Goal: Information Seeking & Learning: Learn about a topic

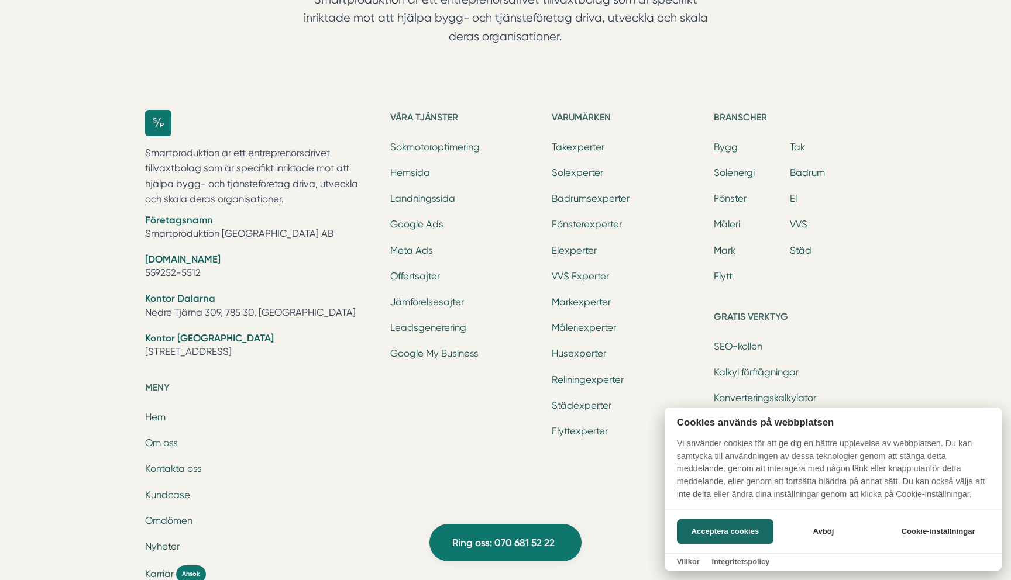
scroll to position [1324, 0]
drag, startPoint x: 219, startPoint y: 267, endPoint x: 148, endPoint y: 267, distance: 70.8
click at [148, 267] on div at bounding box center [505, 290] width 1011 height 580
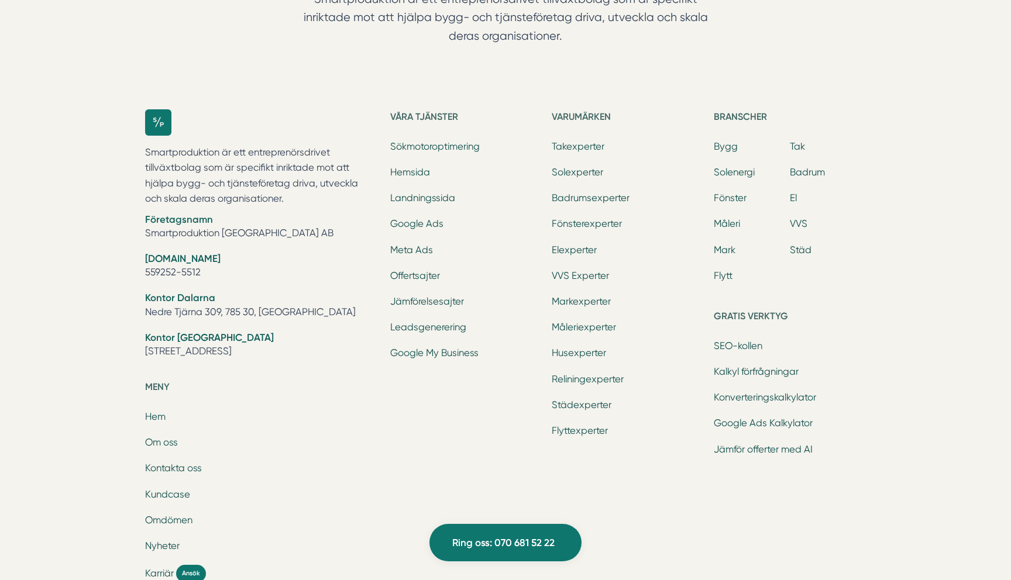
click at [155, 267] on li "Org.nr 559252-5512" at bounding box center [260, 267] width 231 height 30
copy ul "559252-5512"
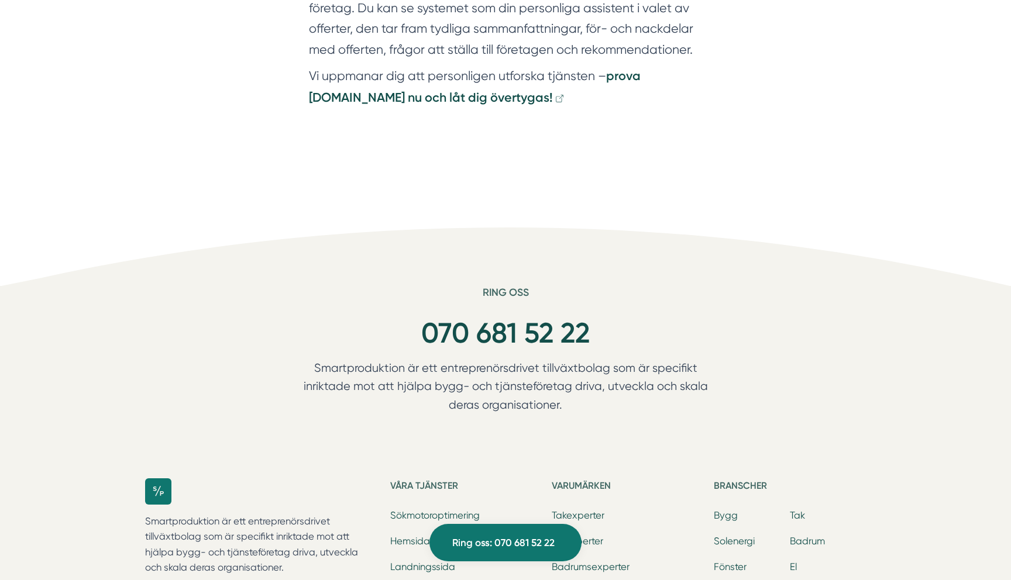
scroll to position [871, 0]
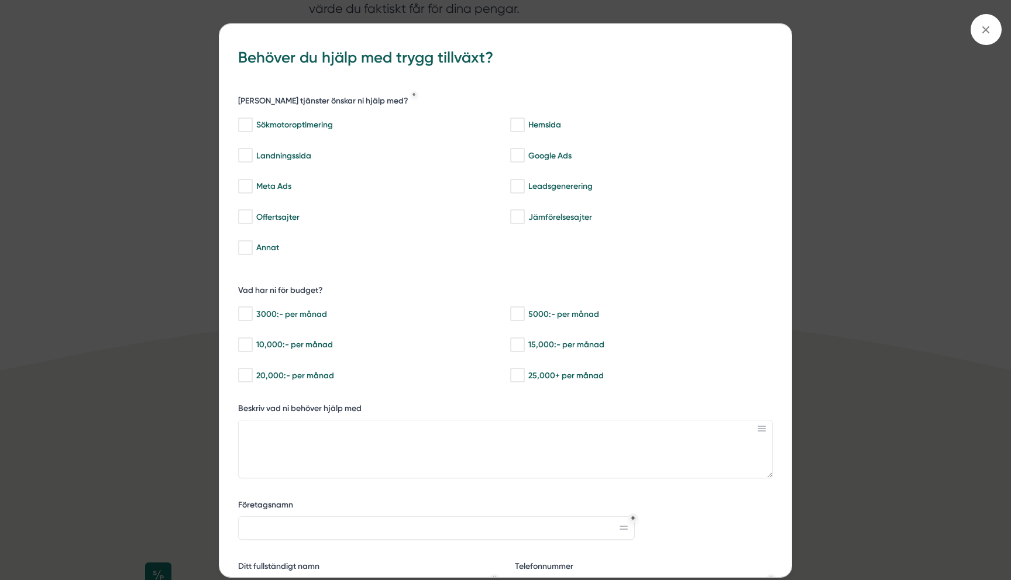
click at [136, 105] on div "bbc9b822-b2c6-488a-ab3e-9a2d59e49c7c Behöver du hjälp med trygg tillväxt? Vilka…" at bounding box center [505, 290] width 1011 height 580
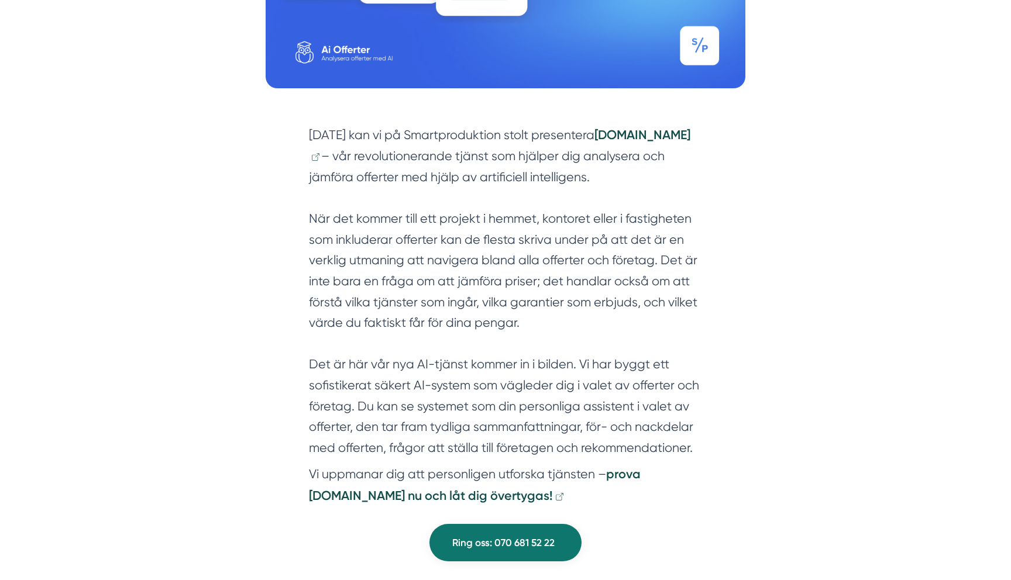
scroll to position [0, 0]
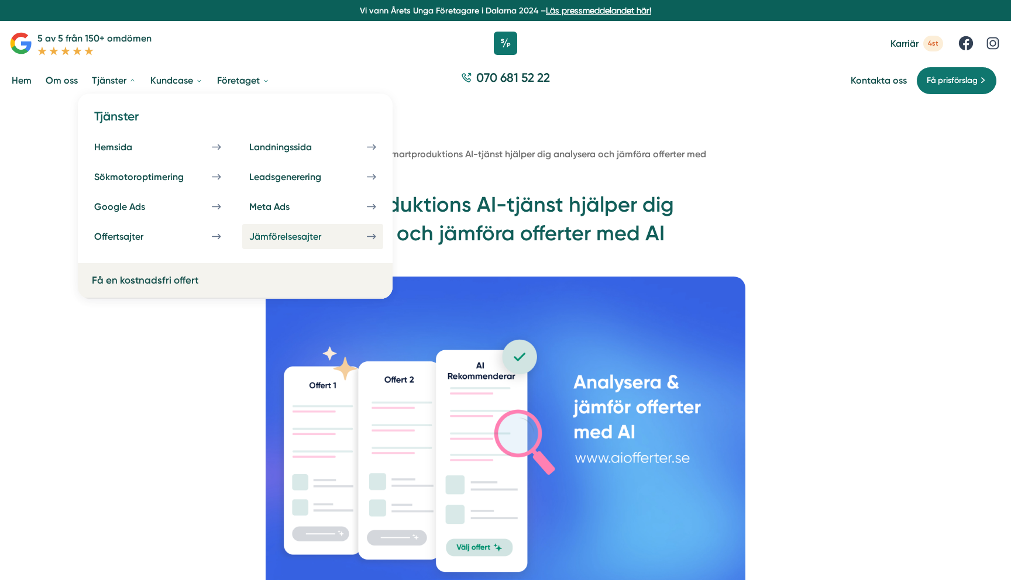
click at [282, 242] on div "Jämförelsesajter" at bounding box center [299, 236] width 100 height 11
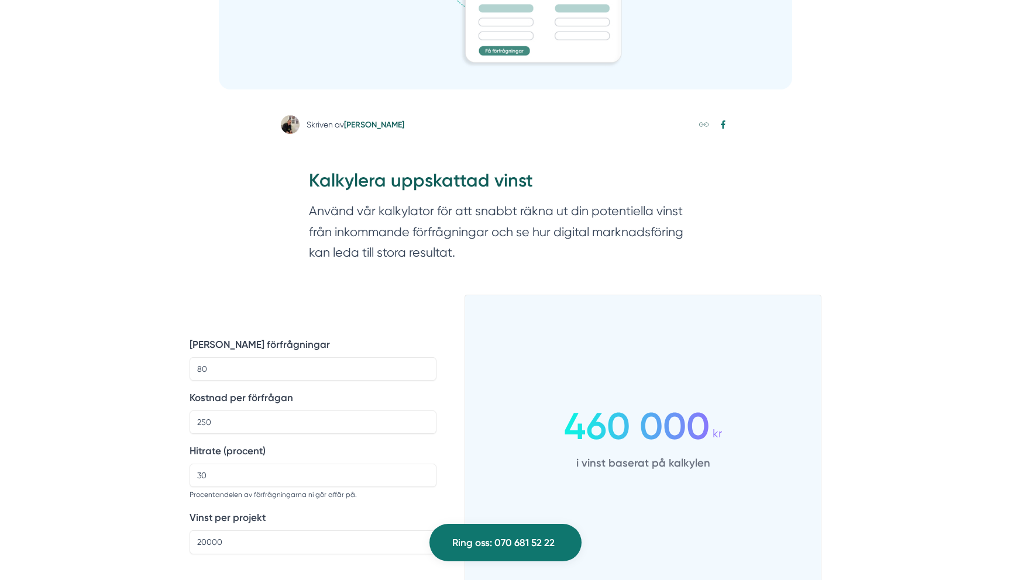
scroll to position [528, 0]
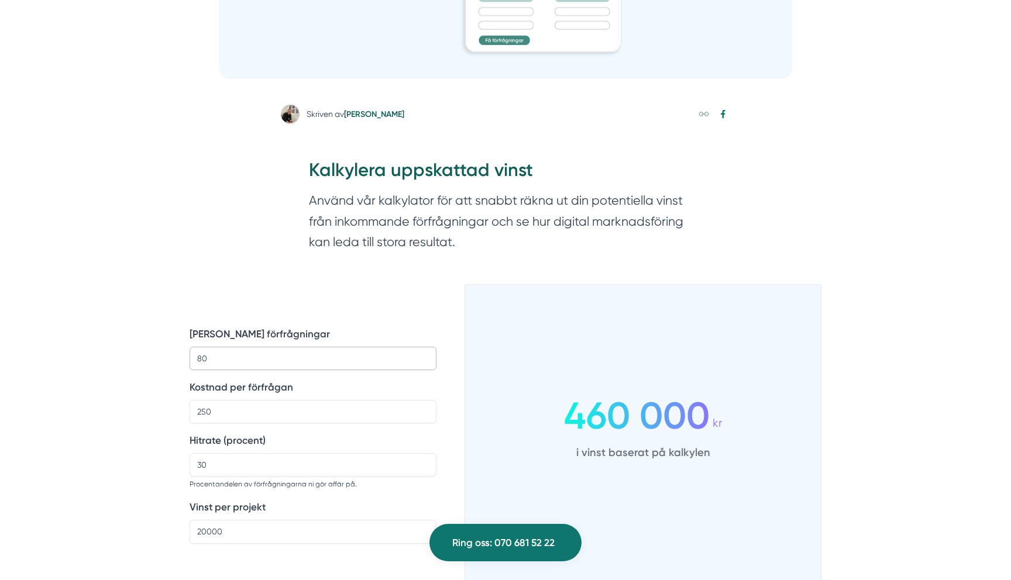
click at [257, 357] on input "80" at bounding box center [313, 358] width 247 height 23
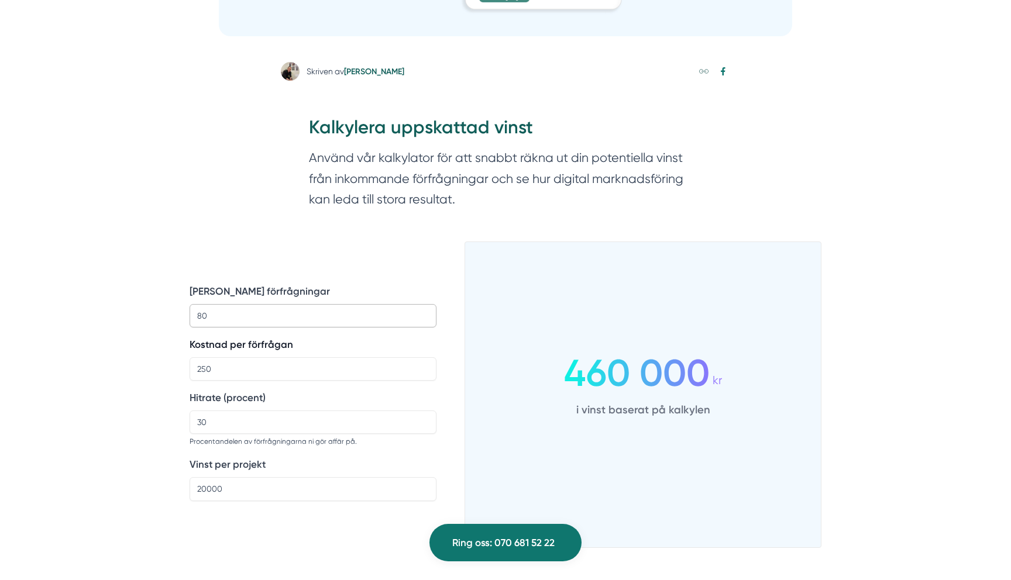
scroll to position [572, 0]
click at [310, 369] on input "250" at bounding box center [313, 368] width 247 height 23
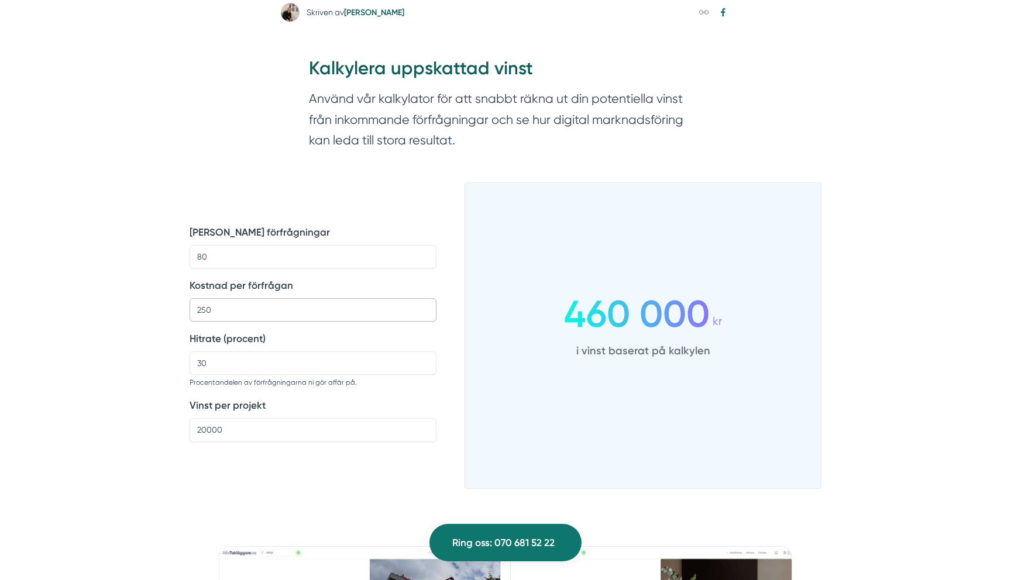
scroll to position [637, 0]
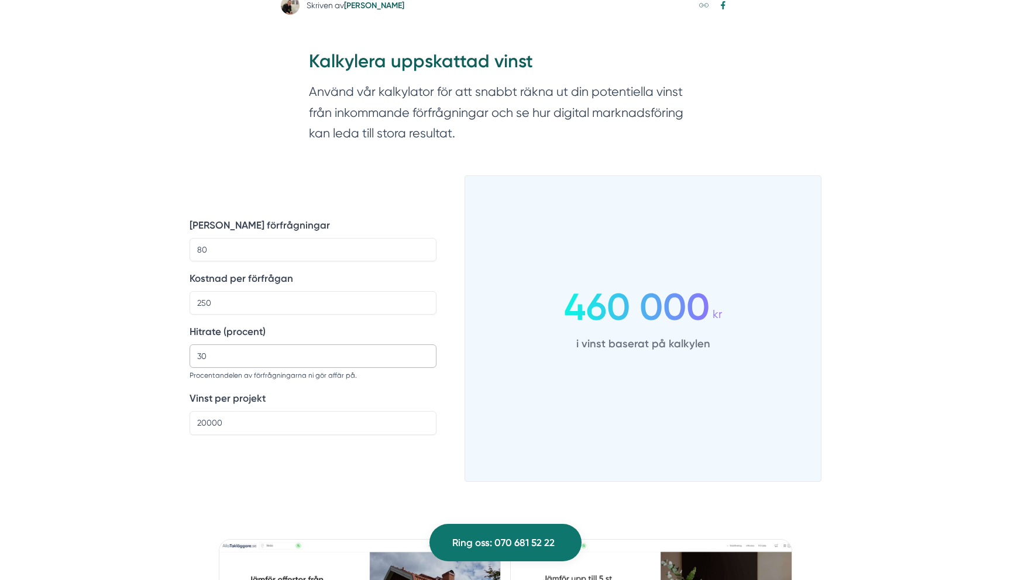
click at [327, 359] on input "30" at bounding box center [313, 356] width 247 height 23
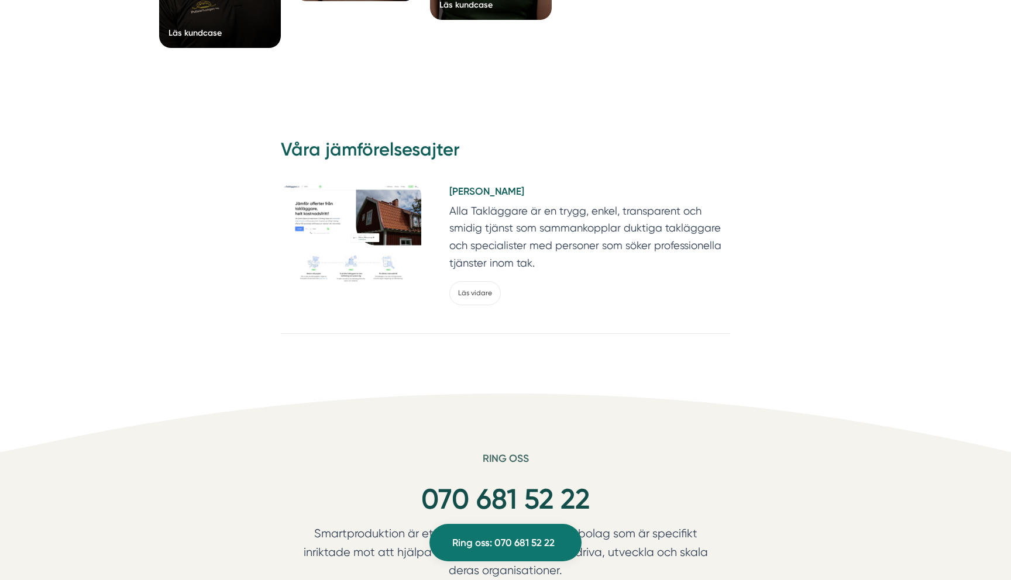
scroll to position [2238, 0]
type input "42"
click at [346, 215] on img at bounding box center [351, 233] width 140 height 100
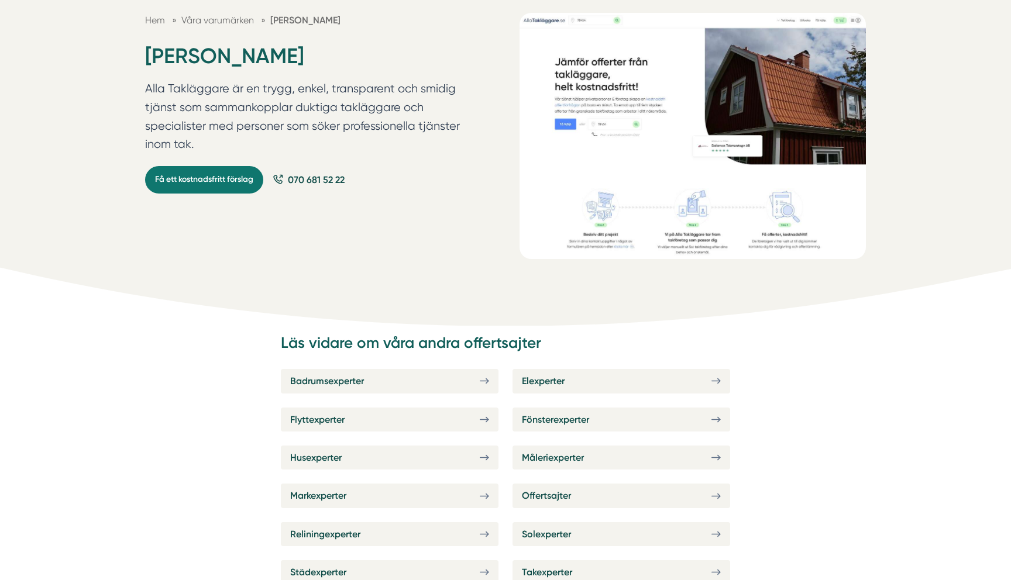
scroll to position [137, 0]
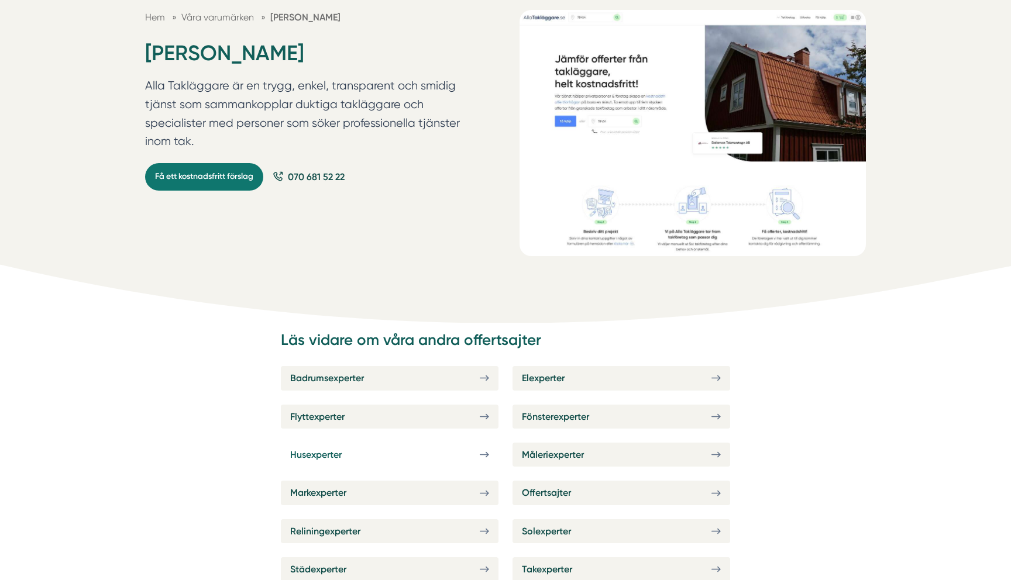
click at [363, 451] on link "Husexperter" at bounding box center [390, 455] width 218 height 24
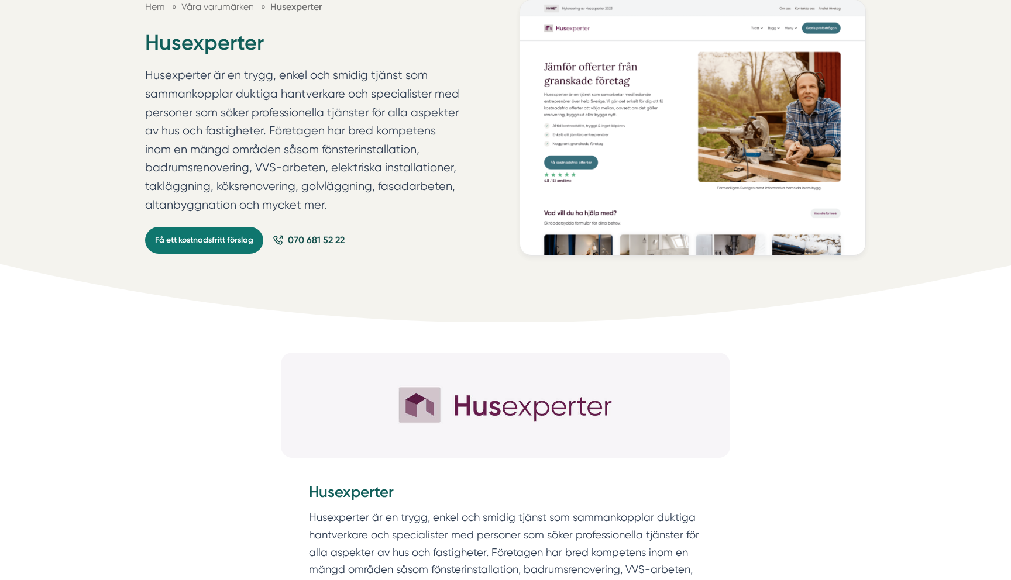
scroll to position [259, 0]
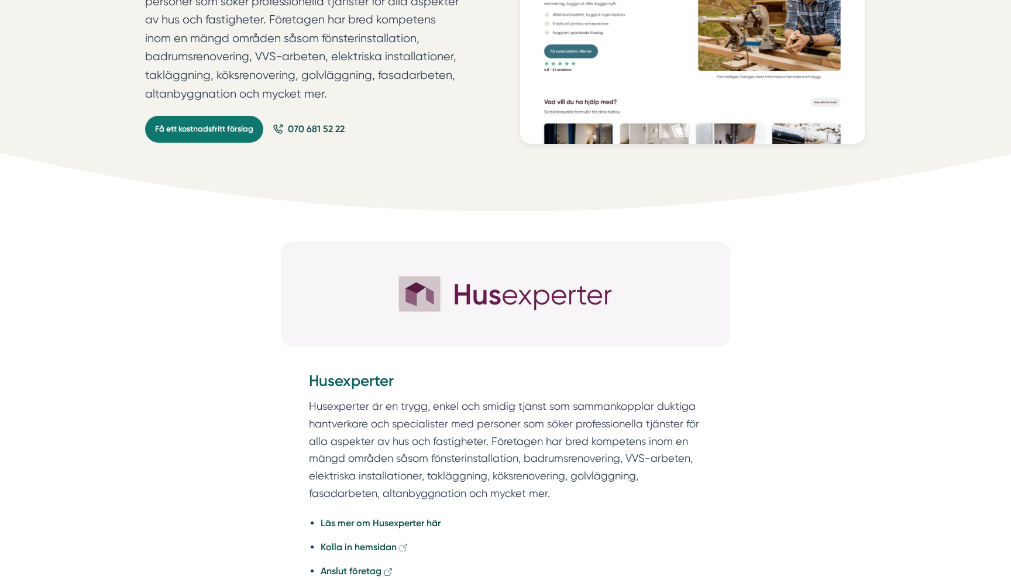
click at [481, 297] on img at bounding box center [505, 294] width 449 height 105
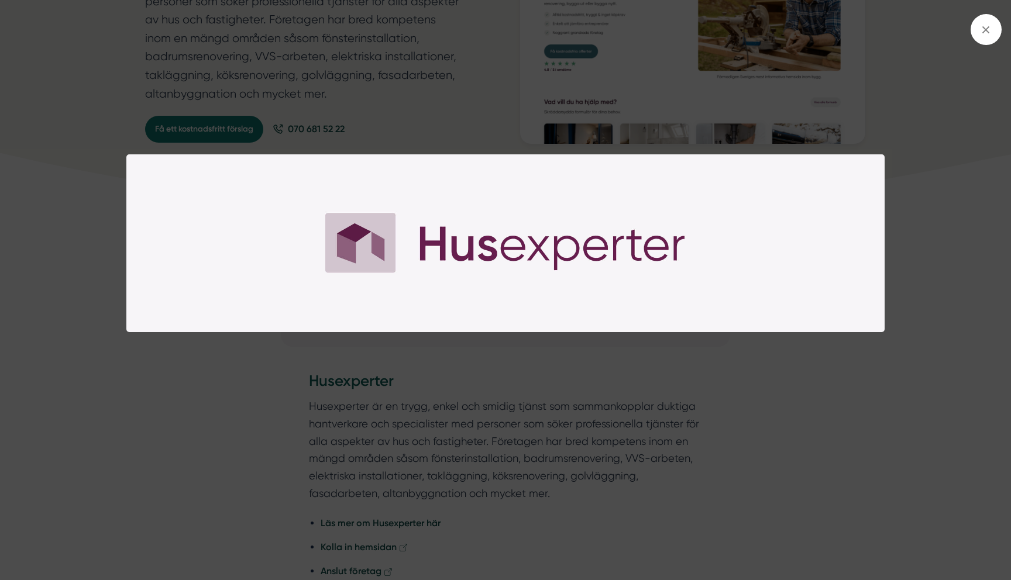
click at [874, 326] on img at bounding box center [505, 243] width 758 height 178
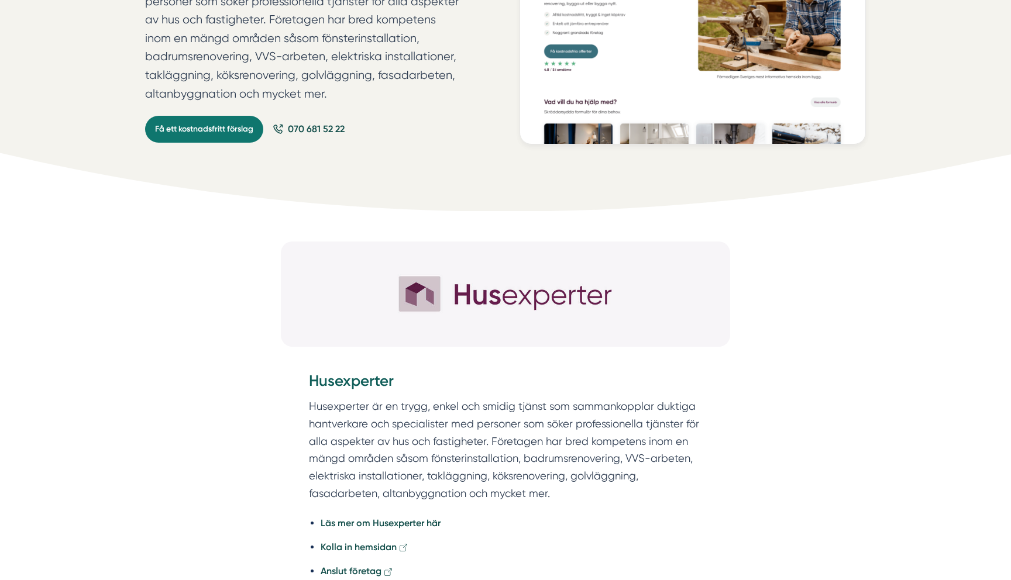
scroll to position [257, 0]
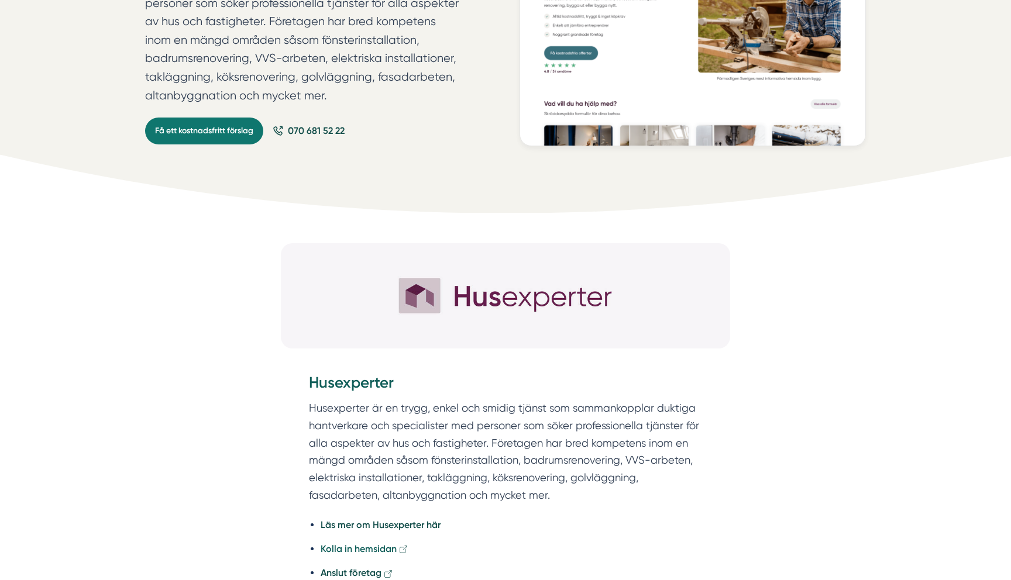
click at [366, 547] on strong "Kolla in hemsidan" at bounding box center [359, 549] width 76 height 11
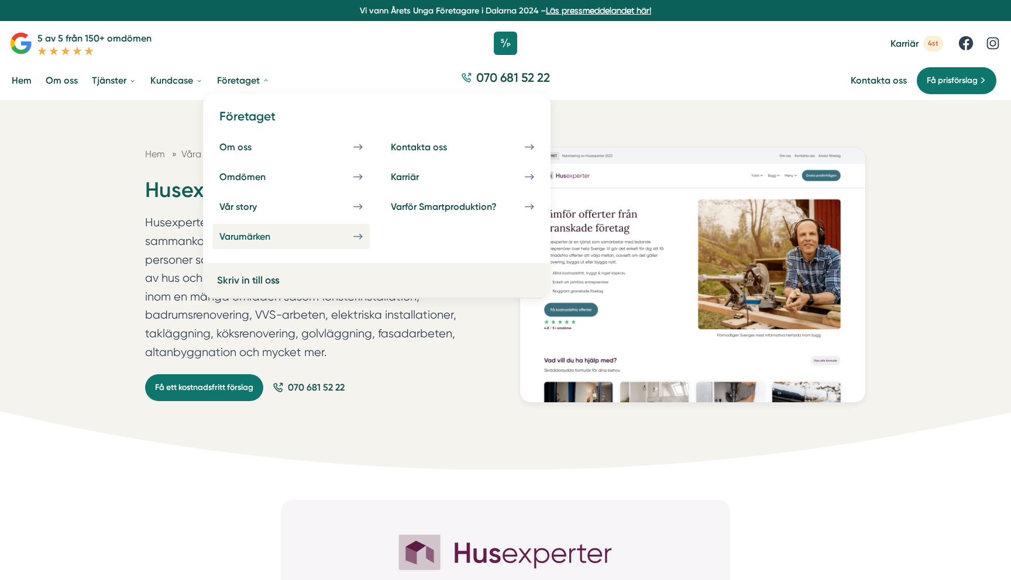
click at [245, 239] on div "Varumärken" at bounding box center [258, 236] width 79 height 11
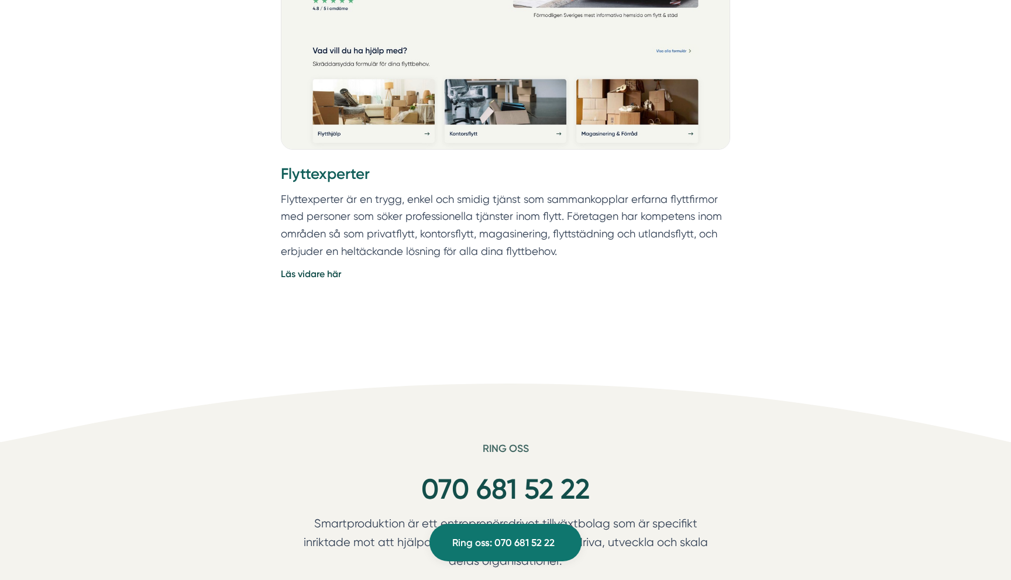
scroll to position [5542, 0]
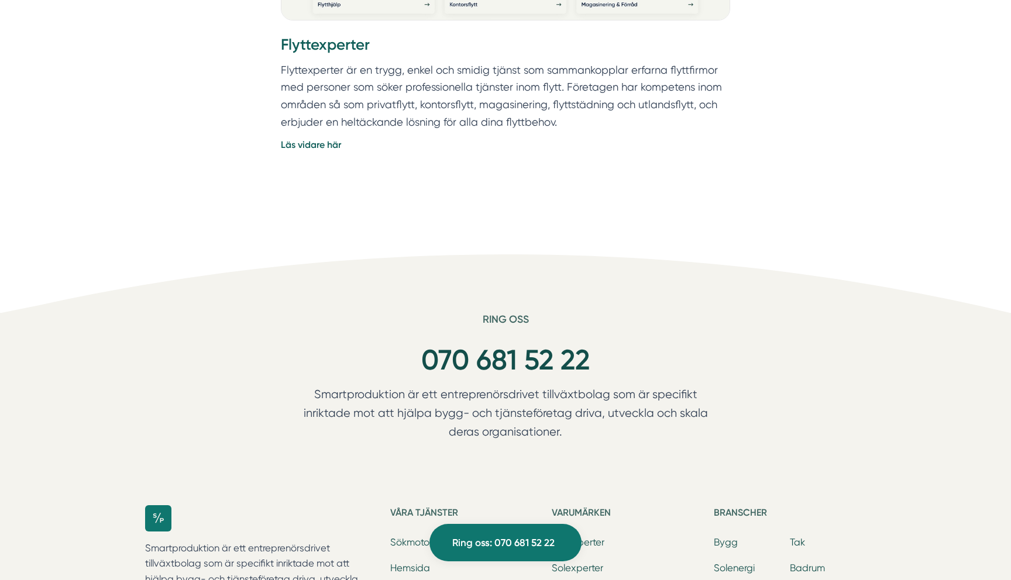
click at [311, 145] on span "Läs vidare här" at bounding box center [505, 144] width 449 height 15
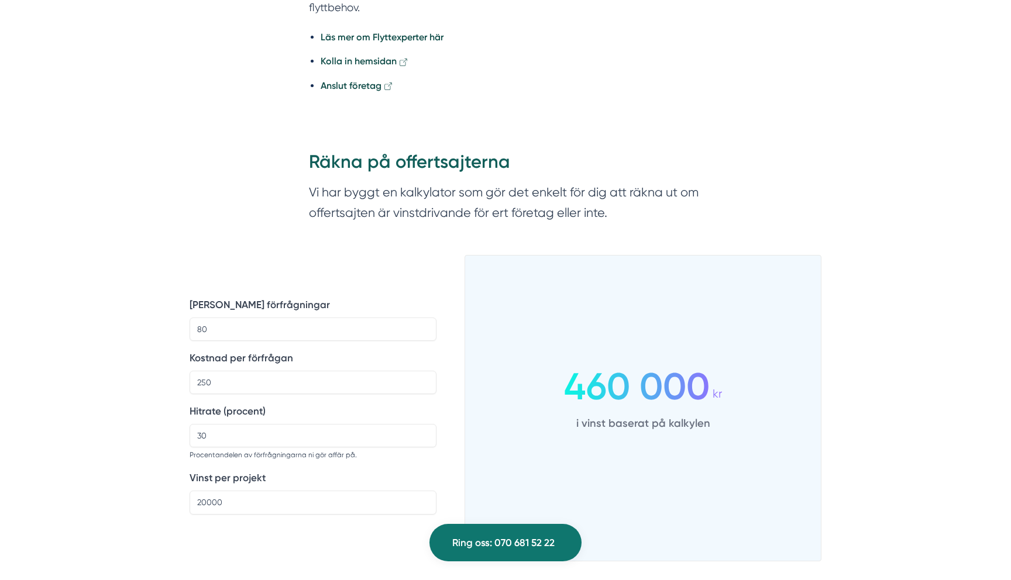
scroll to position [766, 0]
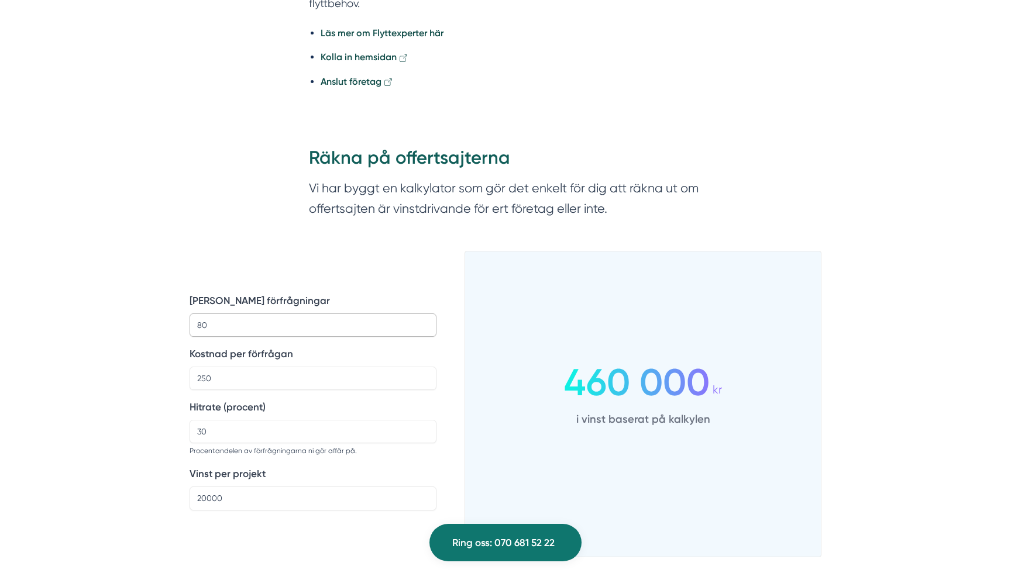
click at [311, 329] on input "80" at bounding box center [313, 325] width 247 height 23
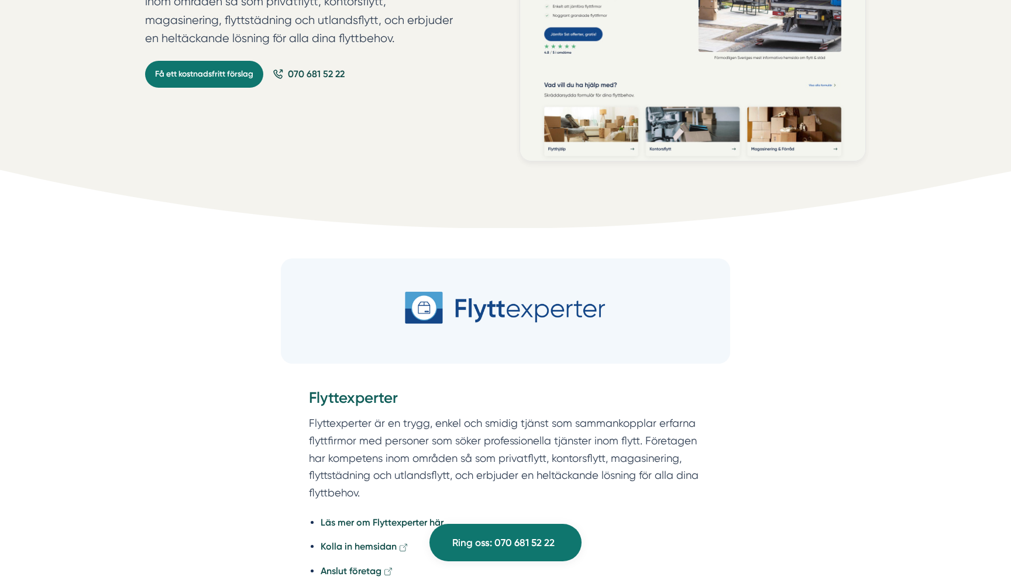
scroll to position [0, 0]
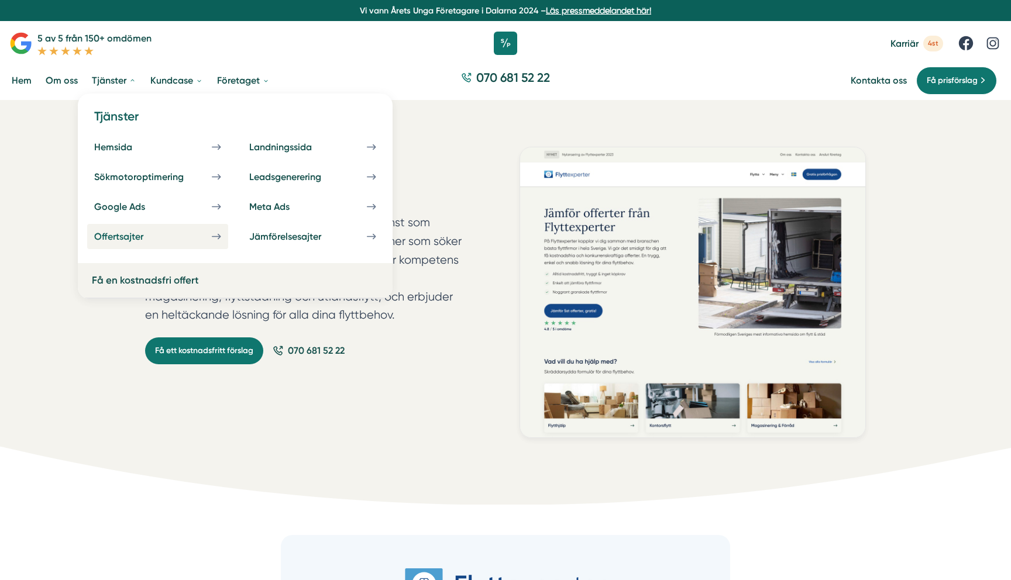
type input "77"
click at [148, 238] on div "Offertsajter" at bounding box center [132, 236] width 77 height 11
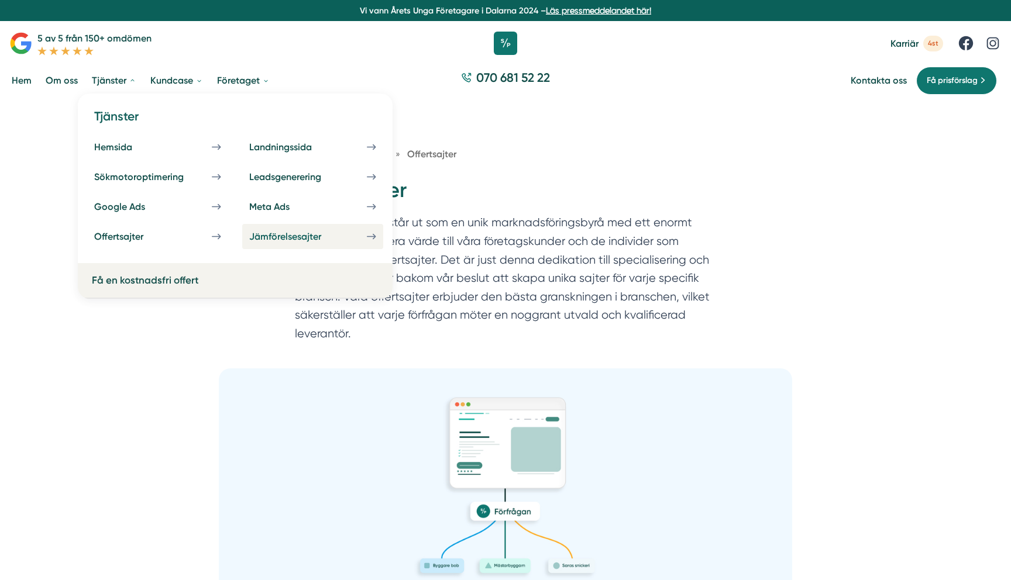
click at [284, 235] on div "Jämförelsesajter" at bounding box center [299, 236] width 100 height 11
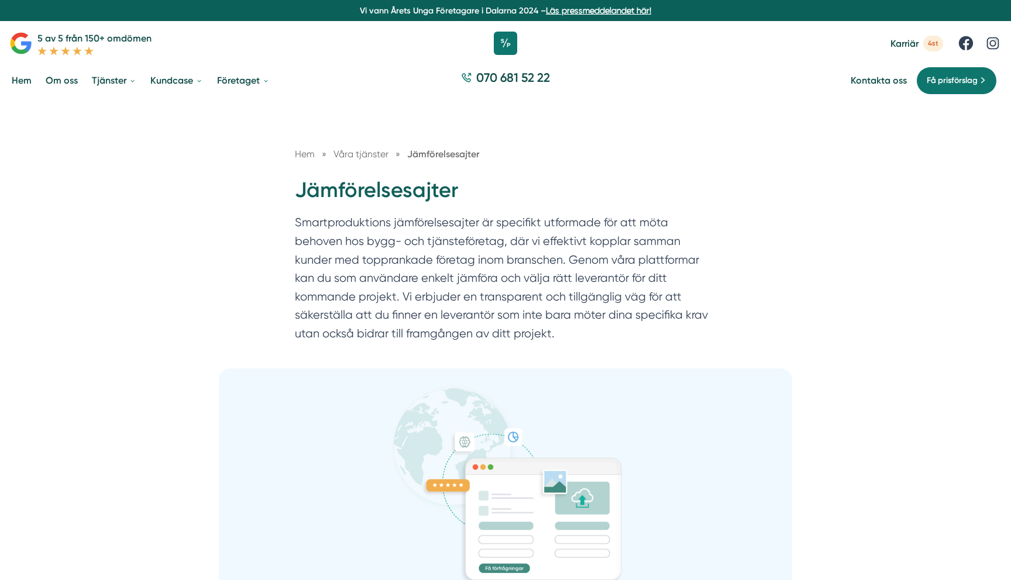
click at [587, 9] on link "Läs pressmeddelandet här!" at bounding box center [598, 10] width 105 height 9
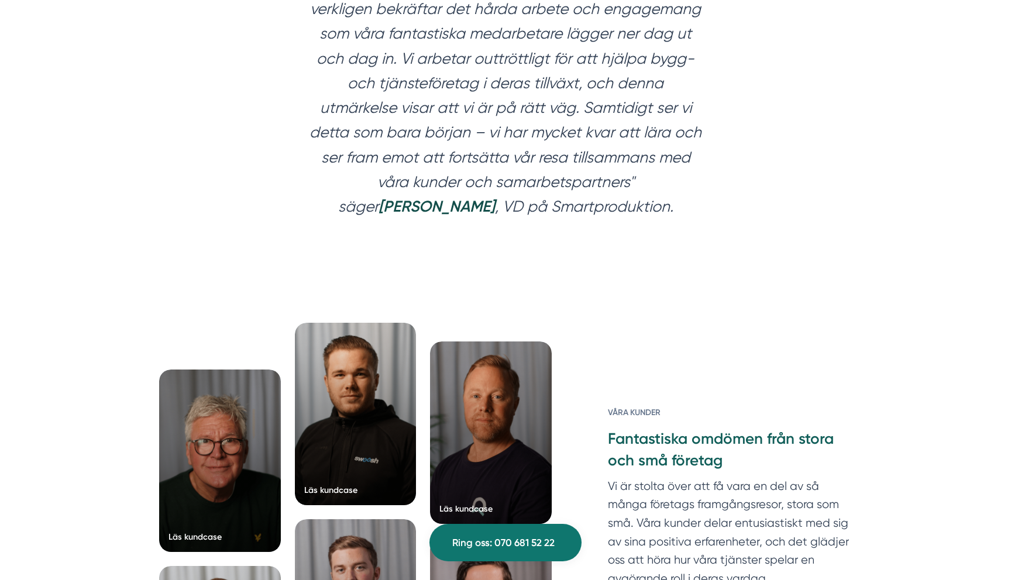
scroll to position [2808, 0]
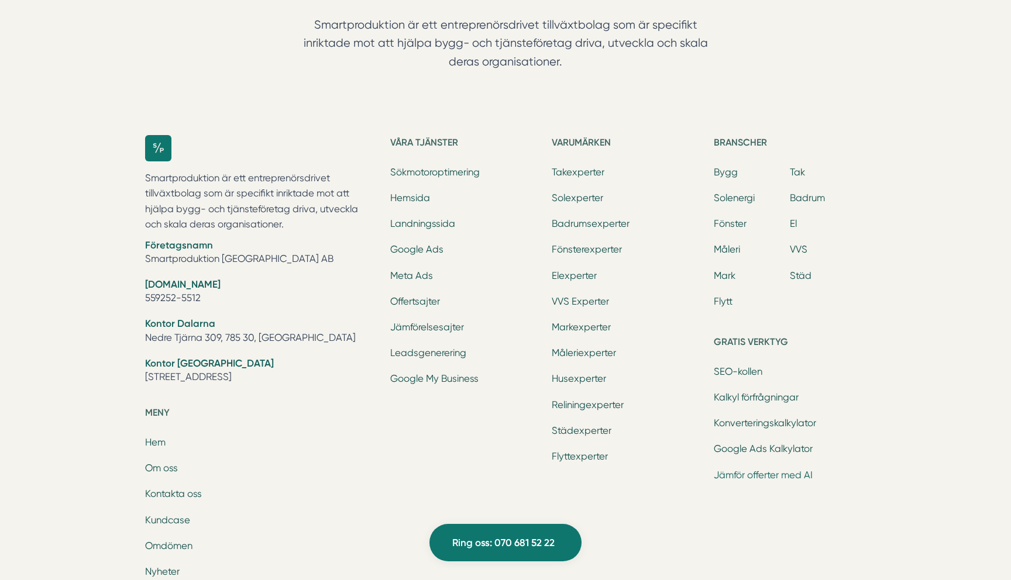
click at [765, 470] on link "Jämför offerter med AI" at bounding box center [763, 475] width 99 height 11
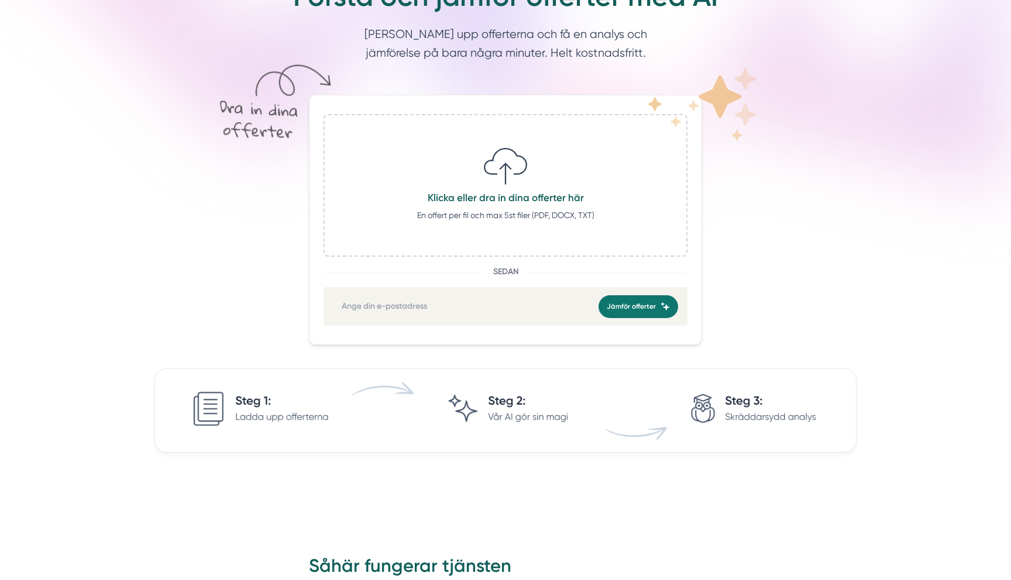
scroll to position [203, 0]
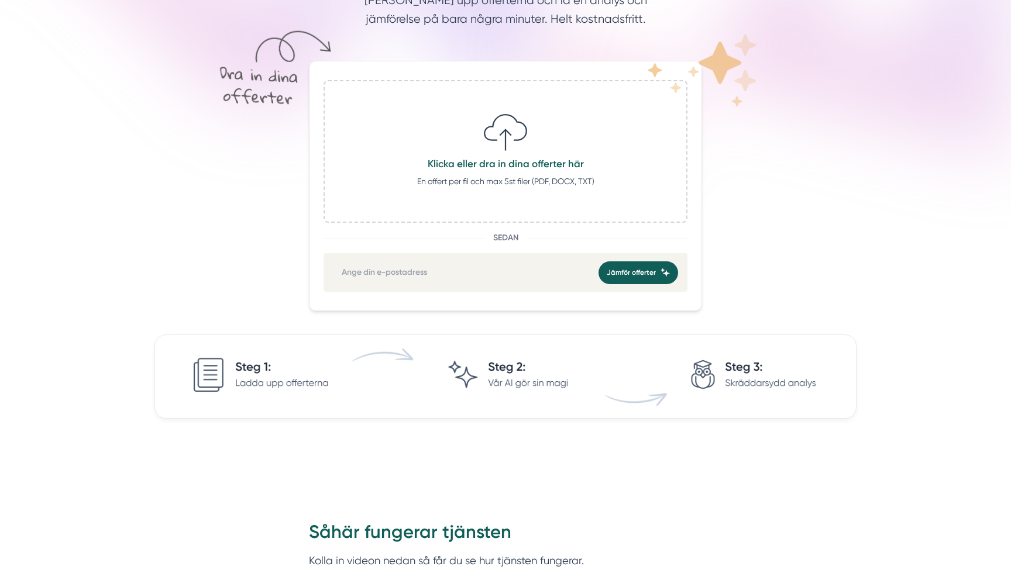
click at [639, 275] on span "Jämför offerter" at bounding box center [631, 272] width 49 height 11
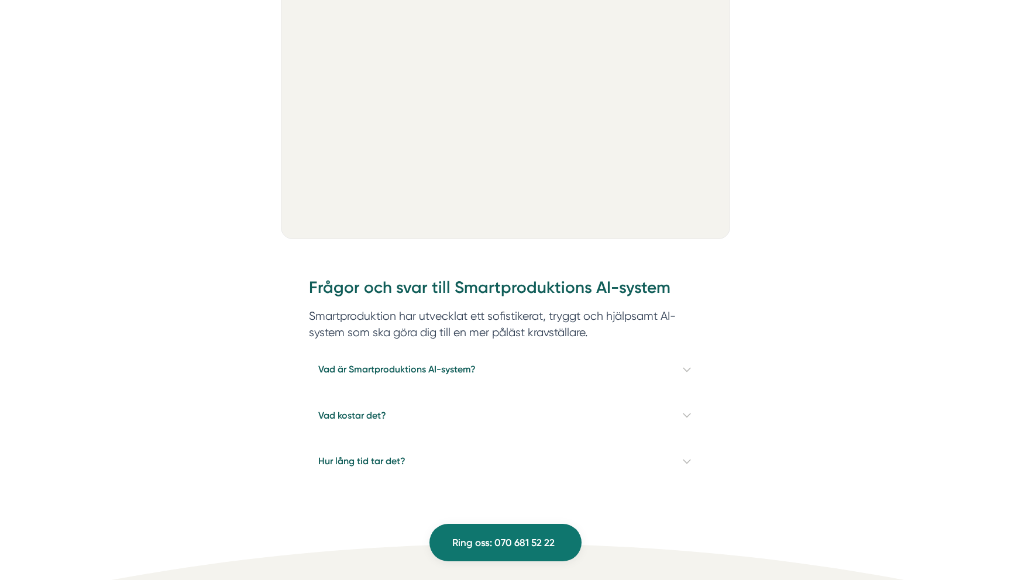
scroll to position [978, 0]
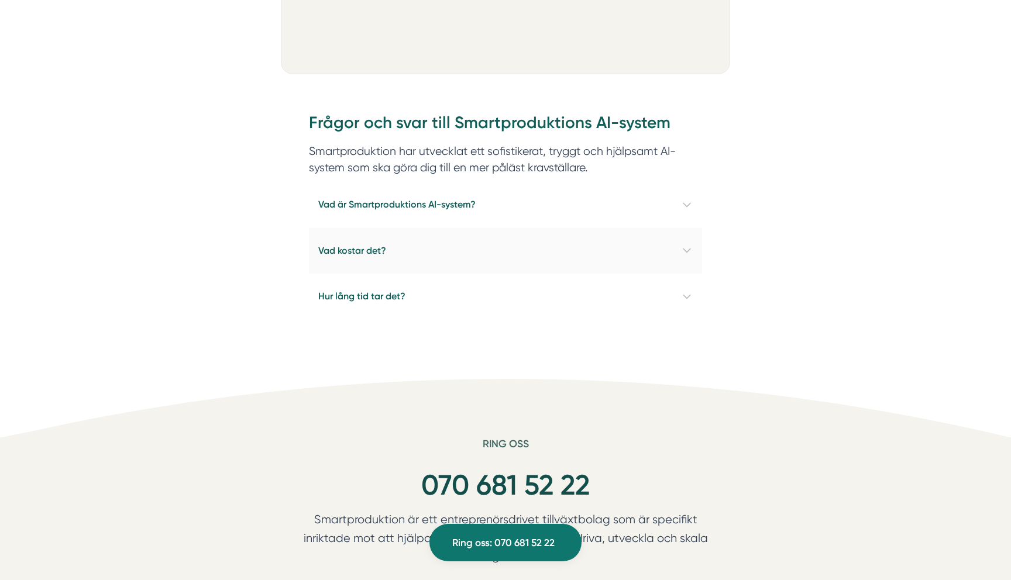
click at [448, 247] on h4 "Vad kostar det?" at bounding box center [505, 251] width 393 height 46
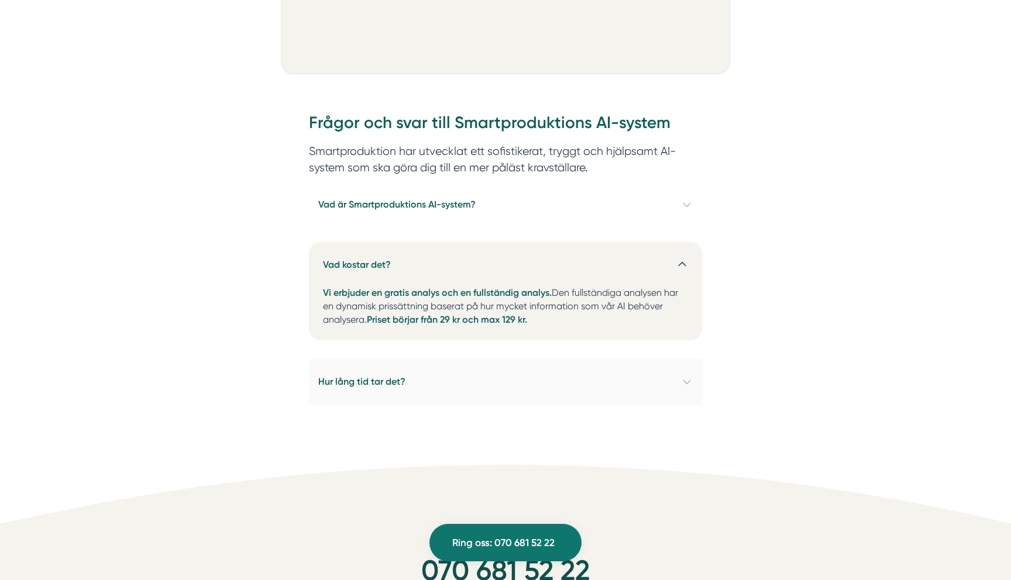
click at [541, 384] on h4 "Hur lång tid tar det?" at bounding box center [505, 382] width 393 height 46
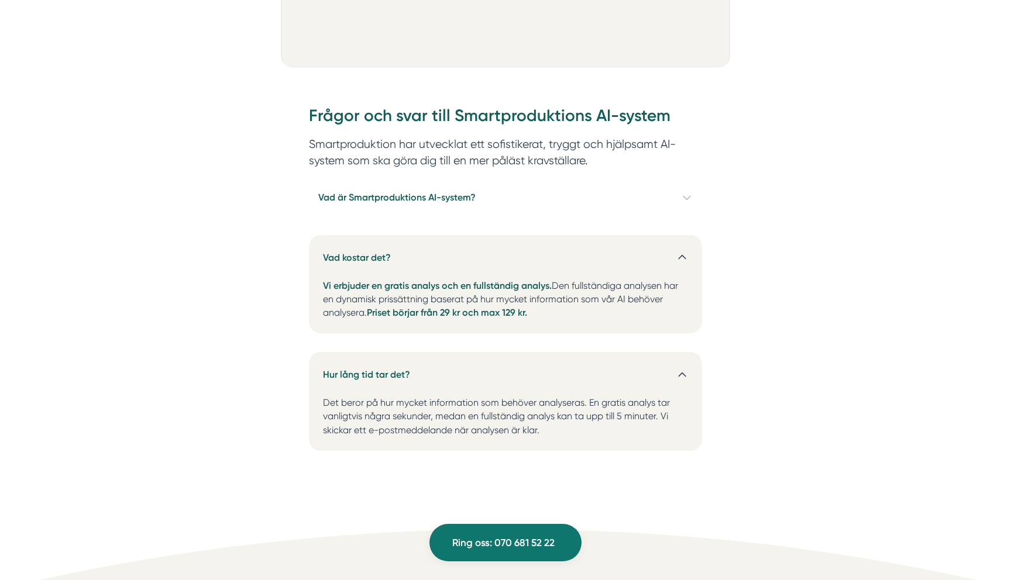
scroll to position [993, 0]
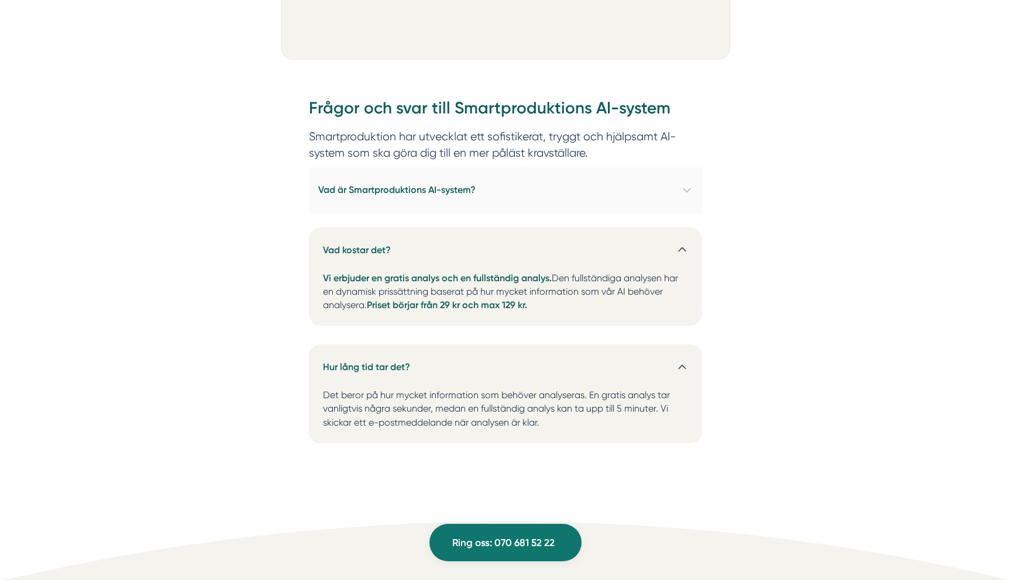
click at [539, 191] on h4 "Vad är Smartproduktions AI-system?" at bounding box center [505, 190] width 393 height 46
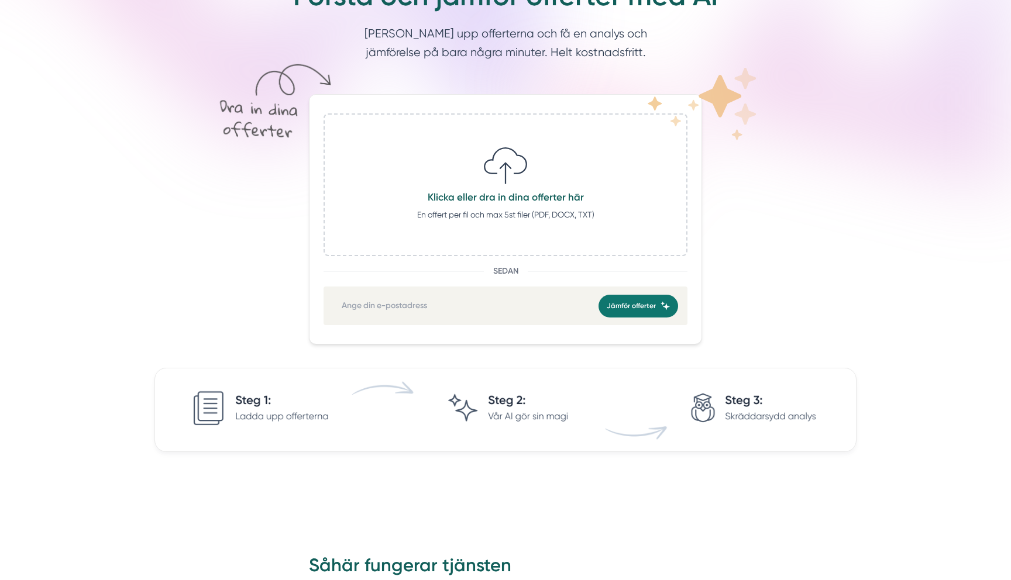
scroll to position [0, 0]
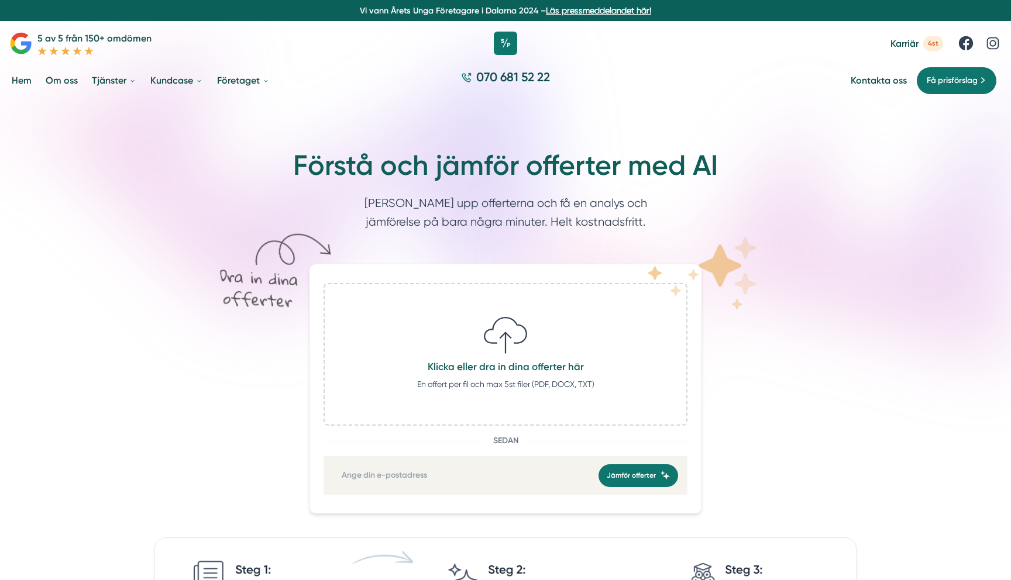
click at [57, 78] on link "Om oss" at bounding box center [61, 81] width 37 height 30
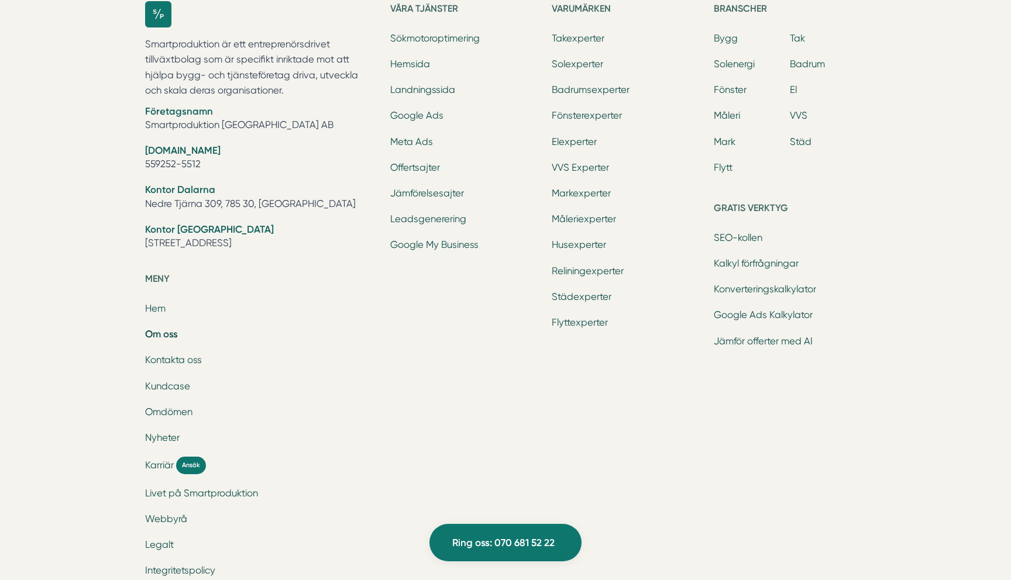
scroll to position [3820, 0]
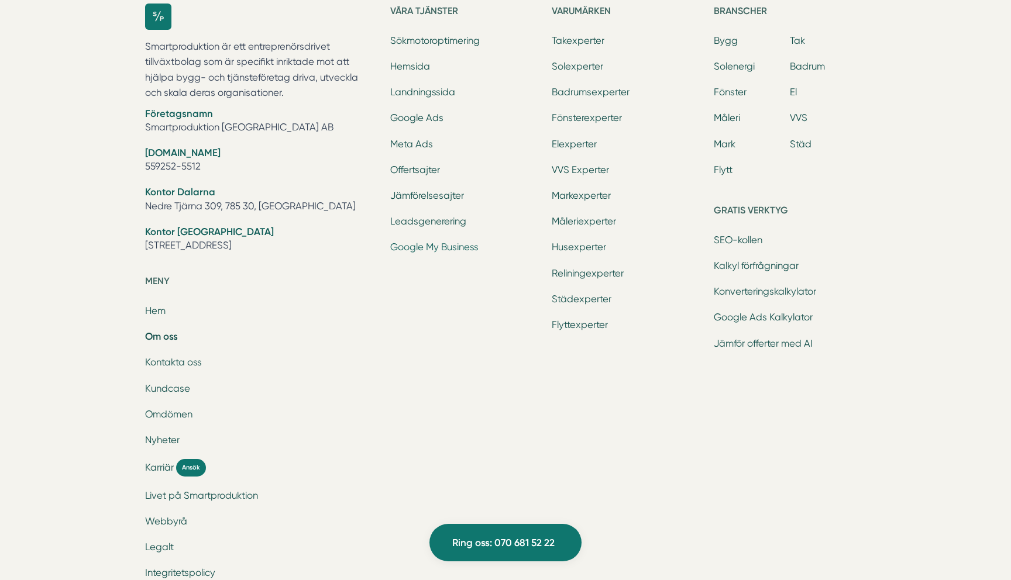
click at [468, 248] on link "Google My Business" at bounding box center [434, 247] width 88 height 11
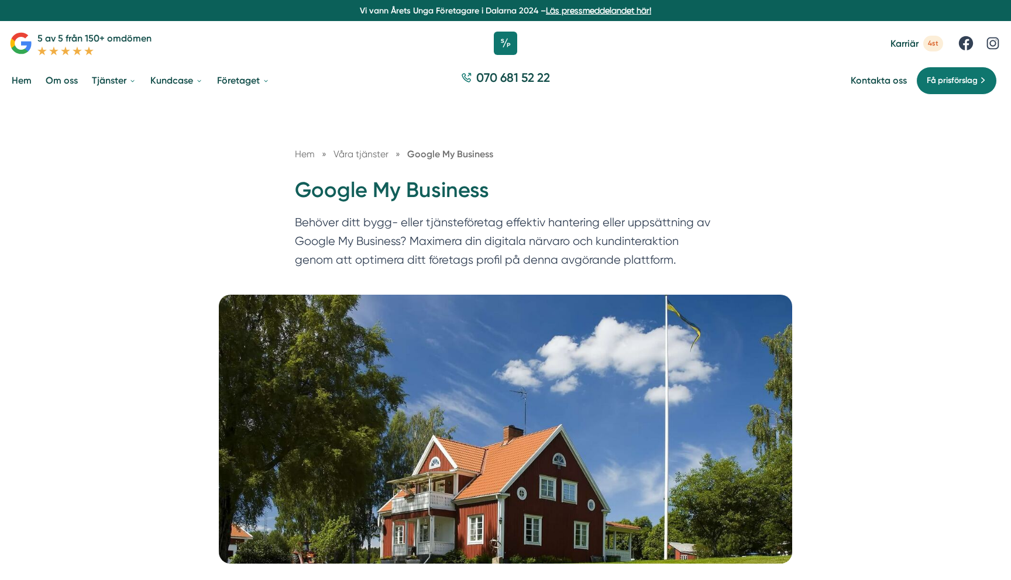
click at [70, 81] on link "Om oss" at bounding box center [61, 81] width 37 height 30
